Goal: Transaction & Acquisition: Subscribe to service/newsletter

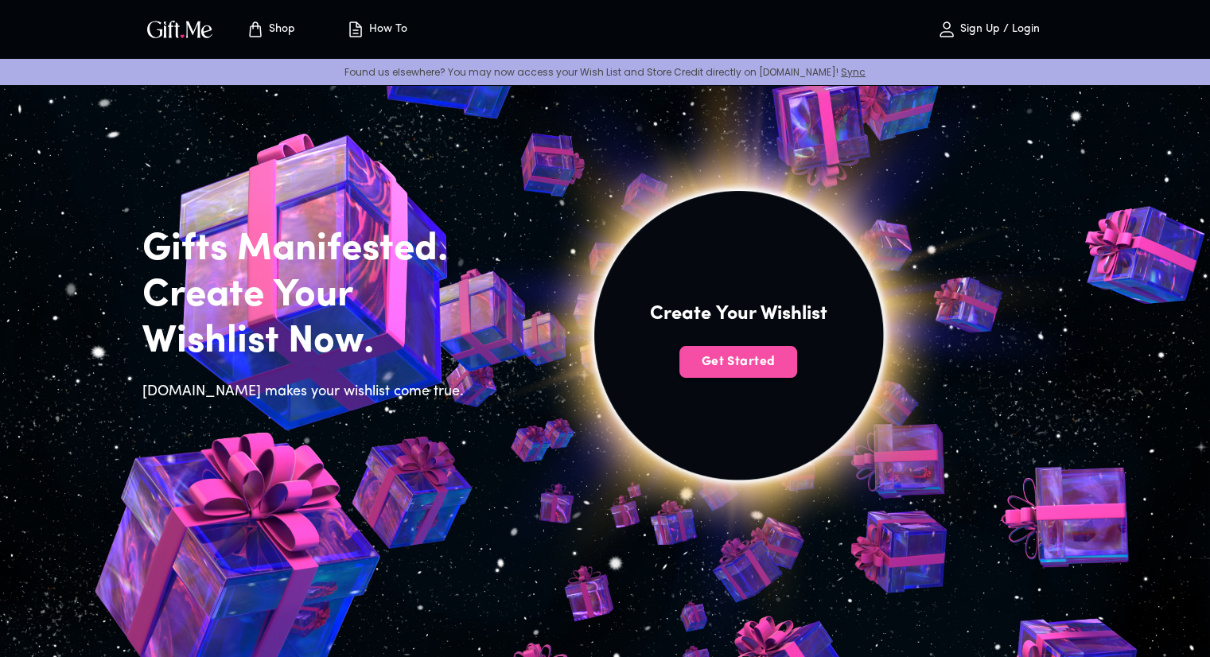
click at [729, 361] on span "Get Started" at bounding box center [738, 361] width 118 height 17
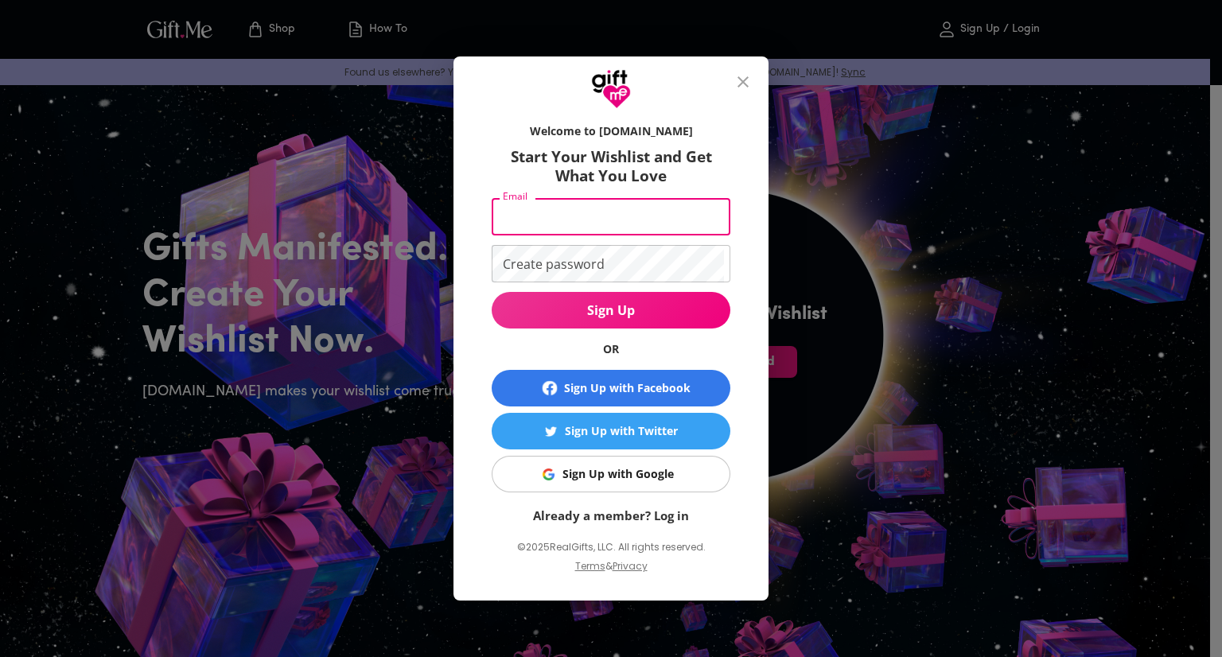
click at [585, 220] on input "Email" at bounding box center [608, 216] width 232 height 37
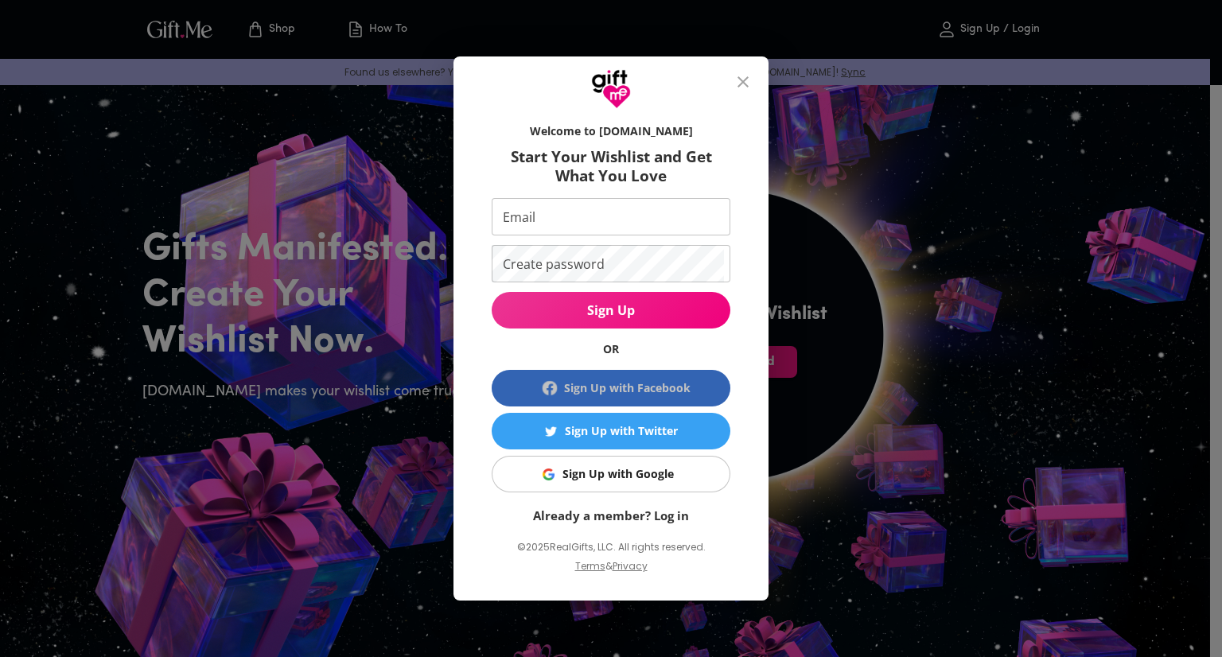
click at [601, 394] on div "Sign Up with Facebook" at bounding box center [627, 387] width 126 height 17
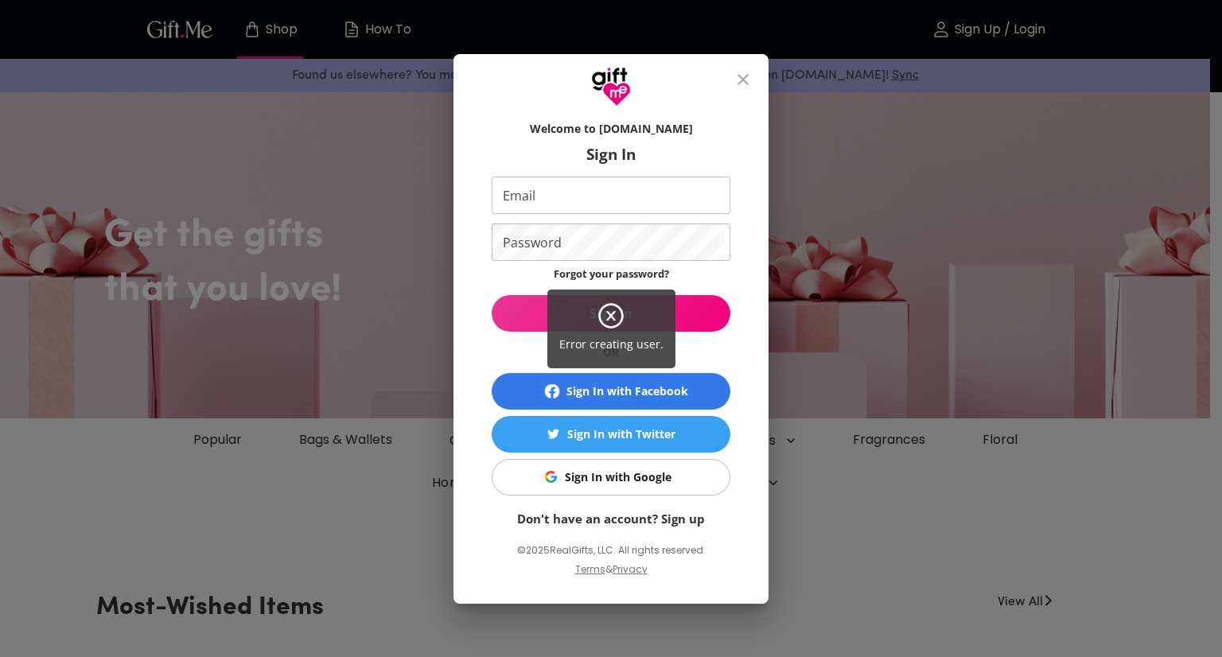
click at [629, 282] on div "Error creating user." at bounding box center [611, 328] width 1222 height 657
click at [610, 316] on icon at bounding box center [611, 316] width 10 height 10
click at [648, 406] on div "Error creating user." at bounding box center [611, 328] width 1222 height 657
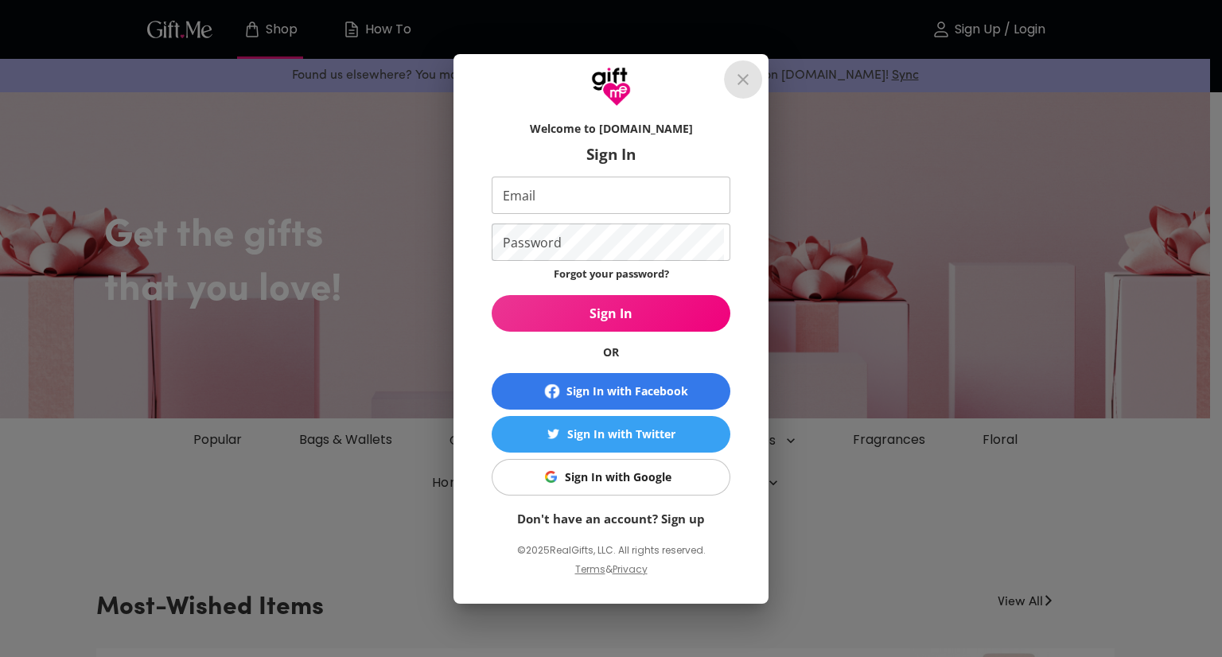
click at [749, 70] on icon "close" at bounding box center [742, 79] width 19 height 19
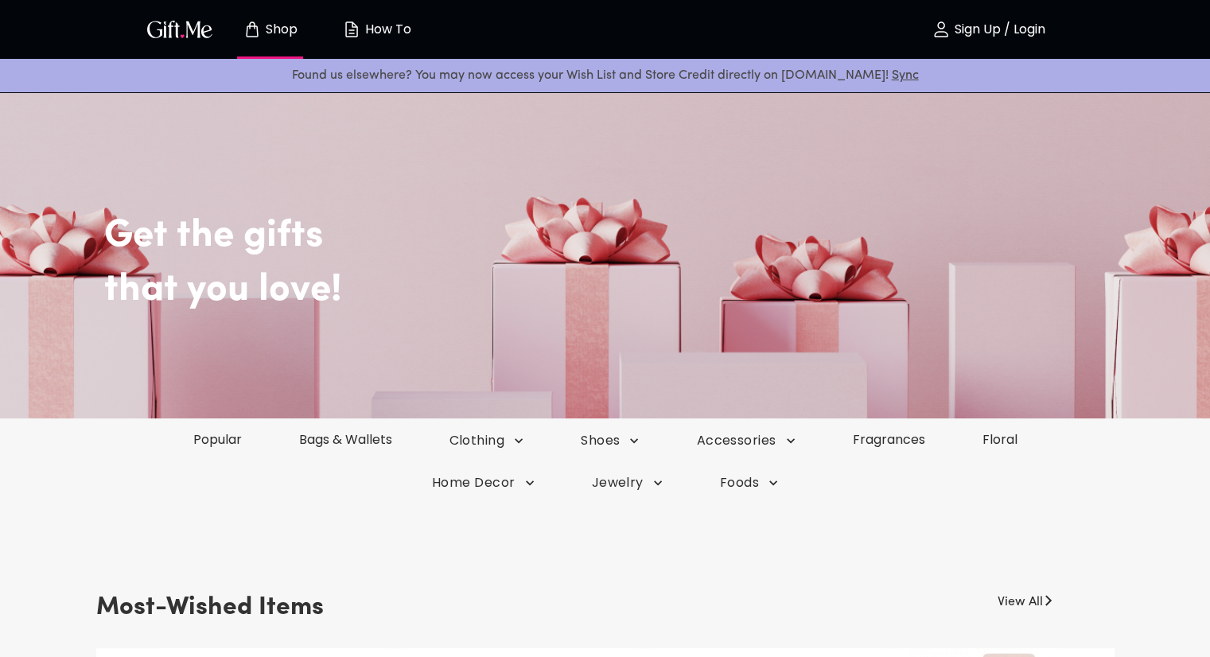
click at [566, 183] on h2 "Get the gifts" at bounding box center [641, 212] width 1074 height 94
click at [380, 260] on div "Get the gifts that you love!" at bounding box center [605, 243] width 1145 height 156
